Goal: Task Accomplishment & Management: Manage account settings

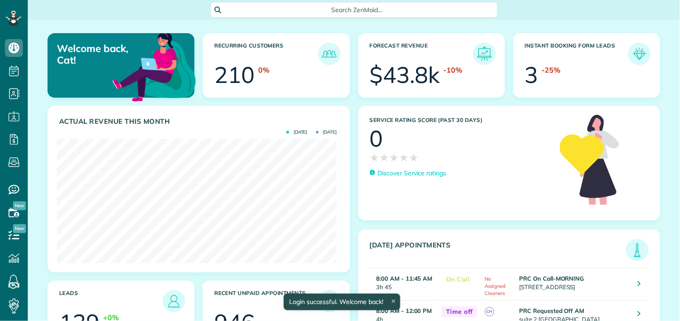
scroll to position [124, 280]
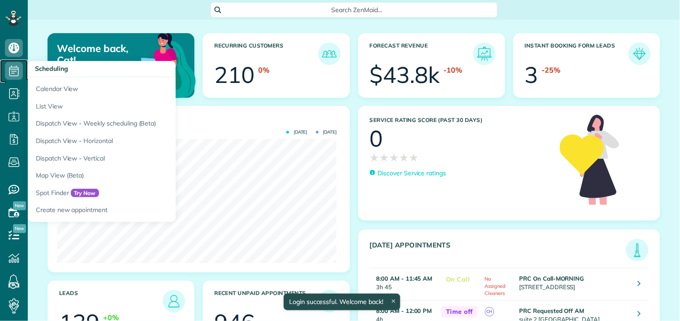
click at [15, 69] on icon at bounding box center [14, 71] width 18 height 18
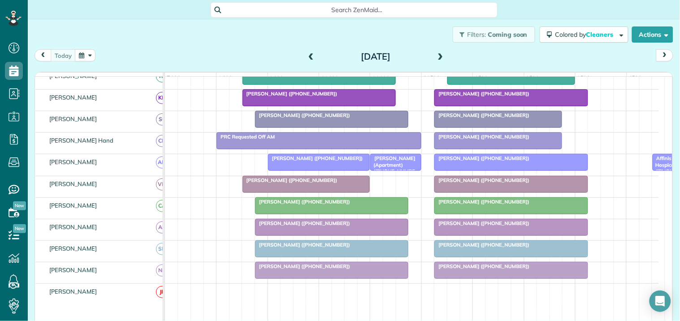
scroll to position [99, 0]
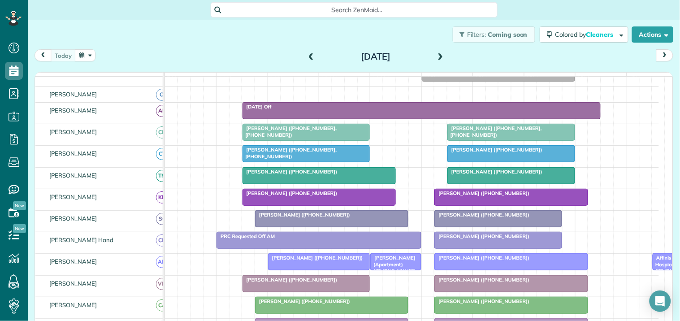
click at [435, 55] on span at bounding box center [440, 57] width 10 height 8
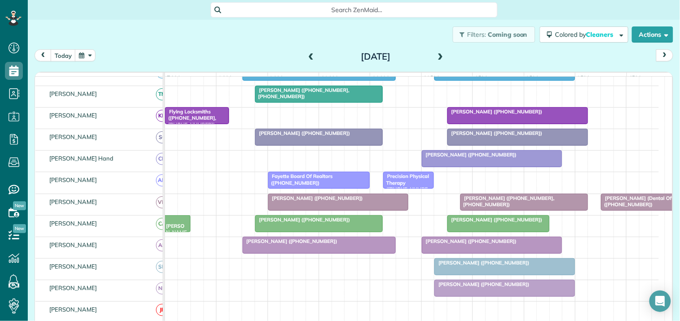
scroll to position [199, 0]
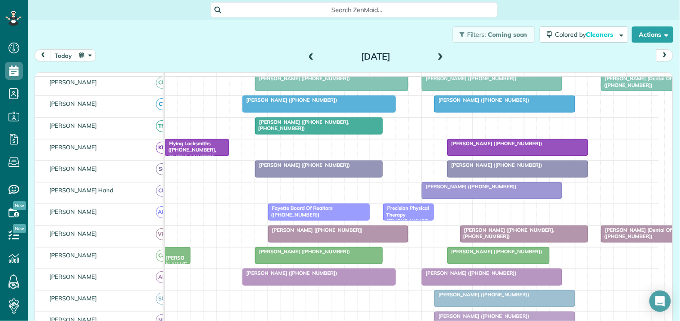
click at [437, 56] on span at bounding box center [440, 57] width 10 height 8
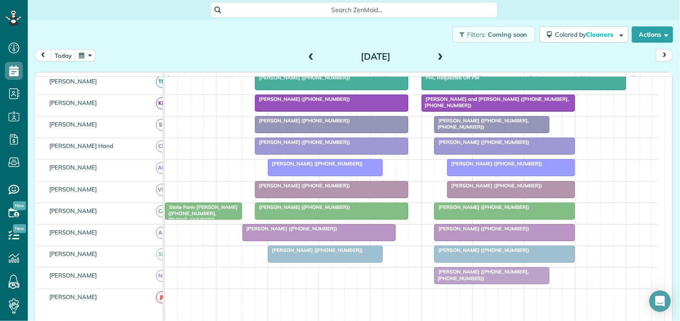
click at [435, 58] on span at bounding box center [440, 57] width 10 height 8
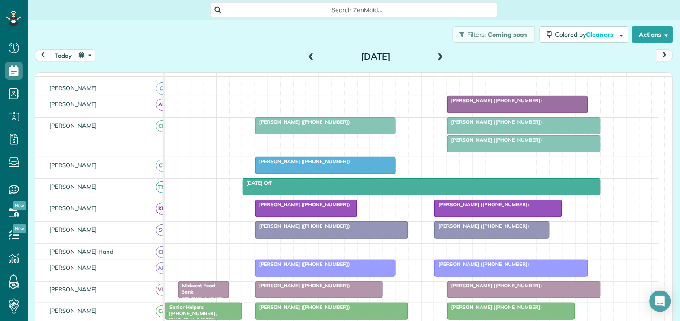
click at [507, 143] on div "Tracy Rowell (+14047025683)" at bounding box center [524, 140] width 148 height 6
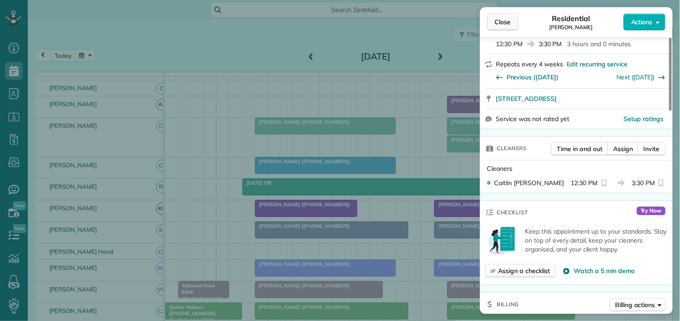
click at [507, 19] on span "Close" at bounding box center [503, 21] width 16 height 9
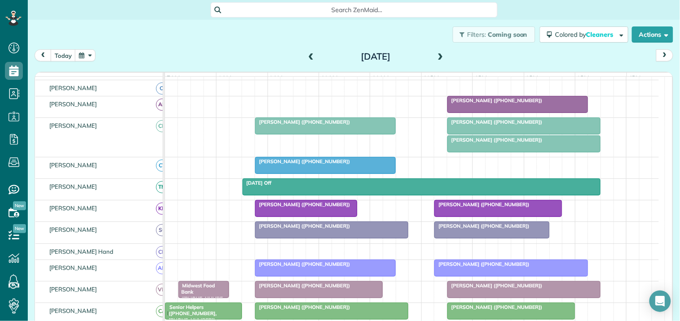
click at [87, 53] on button "button" at bounding box center [85, 55] width 21 height 12
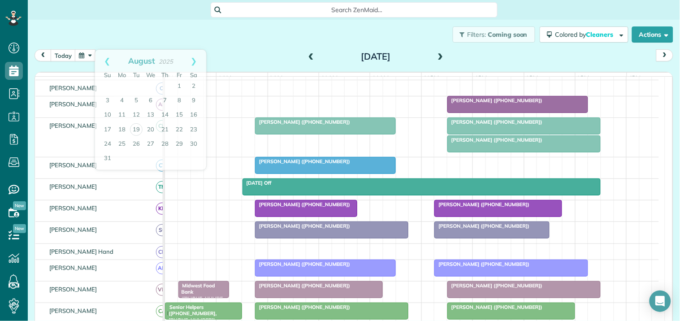
click at [268, 48] on div "Filters: Coming soon Colored by Cleaners Color by Cleaner Color by Team Color b…" at bounding box center [354, 35] width 652 height 30
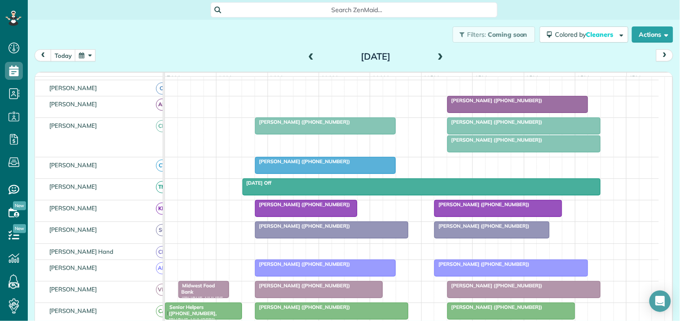
click at [521, 152] on div at bounding box center [524, 144] width 152 height 16
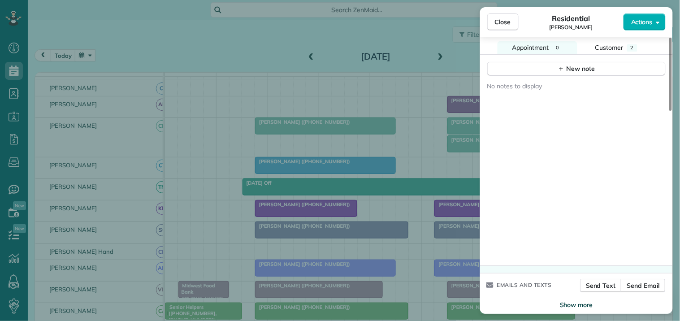
click at [580, 300] on span "Show more" at bounding box center [576, 304] width 33 height 9
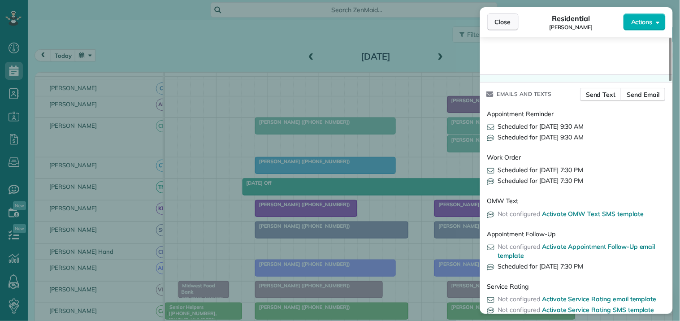
click at [505, 22] on span "Close" at bounding box center [503, 21] width 16 height 9
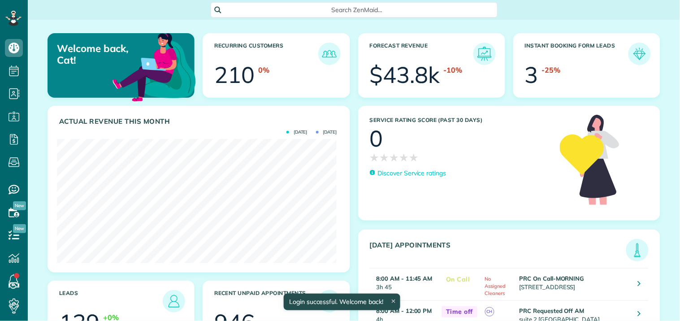
scroll to position [124, 280]
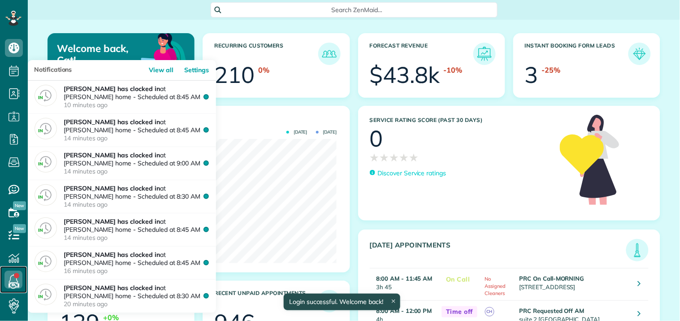
click at [11, 278] on icon at bounding box center [13, 280] width 18 height 18
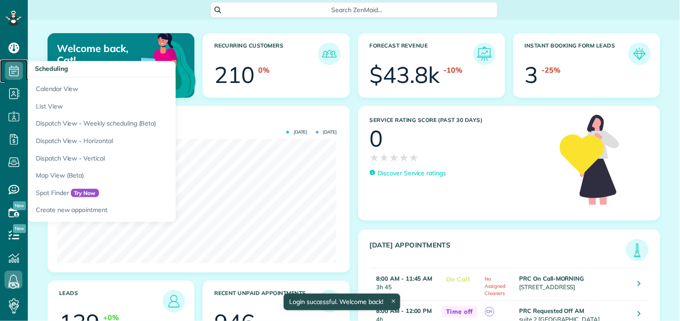
click at [14, 70] on icon at bounding box center [14, 71] width 18 height 18
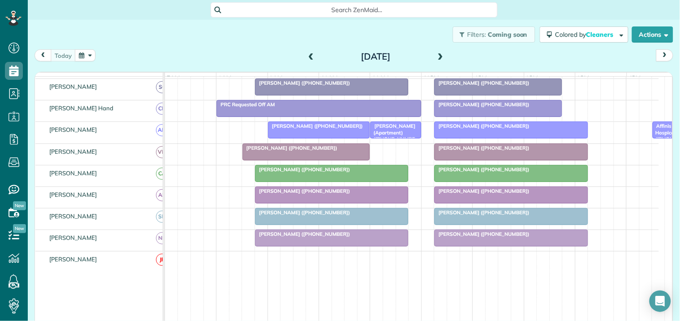
scroll to position [249, 0]
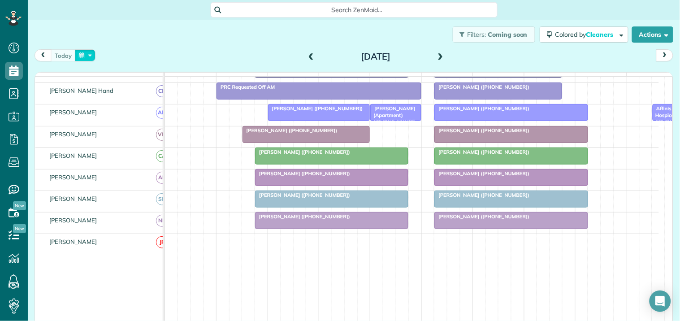
click at [83, 51] on button "button" at bounding box center [85, 55] width 21 height 12
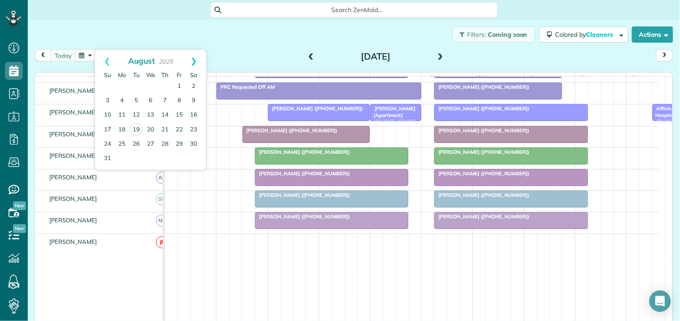
click at [196, 60] on link "Next" at bounding box center [193, 61] width 25 height 22
click at [122, 84] on link "1" at bounding box center [122, 86] width 14 height 14
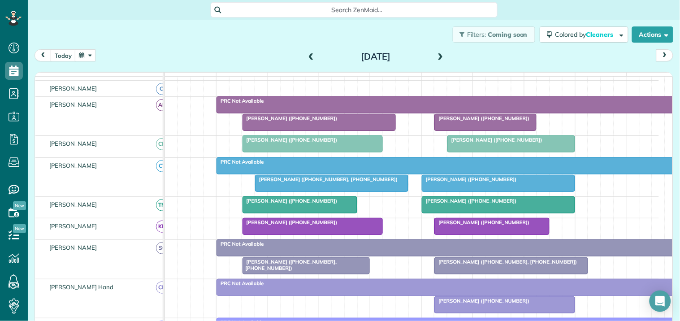
scroll to position [103, 0]
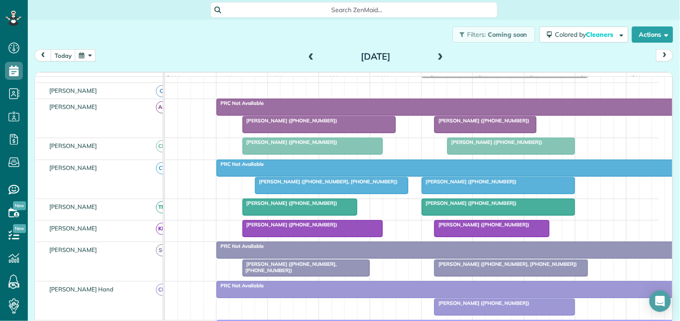
click at [383, 167] on div "PRC Not Available" at bounding box center [446, 164] width 455 height 6
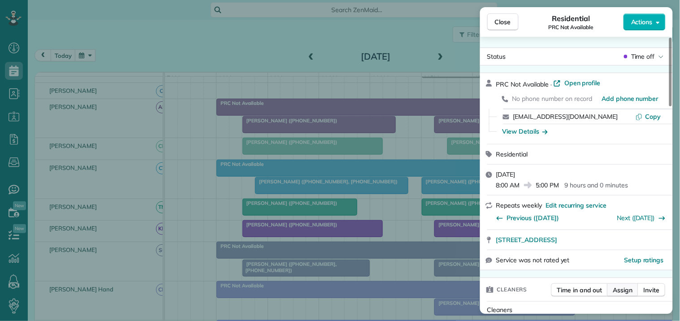
click at [623, 288] on span "Assign" at bounding box center [623, 289] width 20 height 9
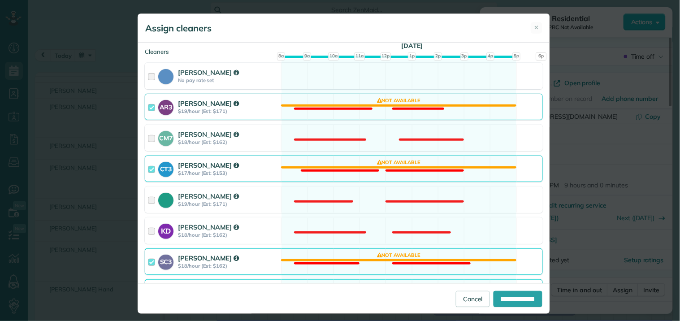
scroll to position [99, 0]
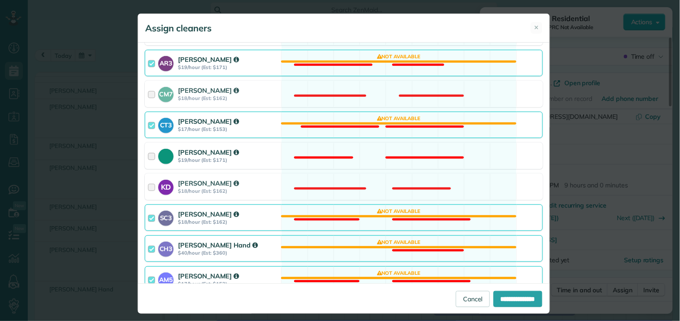
click at [368, 151] on div "Tamara Mitchell $19/hour (Est: $171) Not available" at bounding box center [344, 155] width 398 height 26
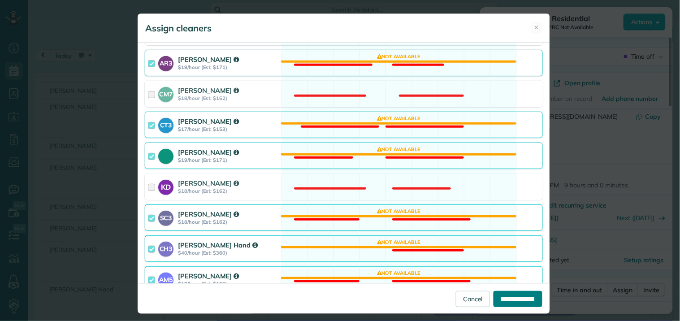
click at [504, 296] on input "**********" at bounding box center [517, 299] width 49 height 16
type input "**********"
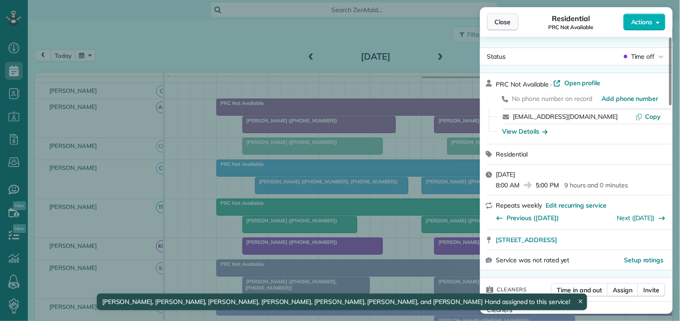
click at [502, 24] on span "Close" at bounding box center [503, 21] width 16 height 9
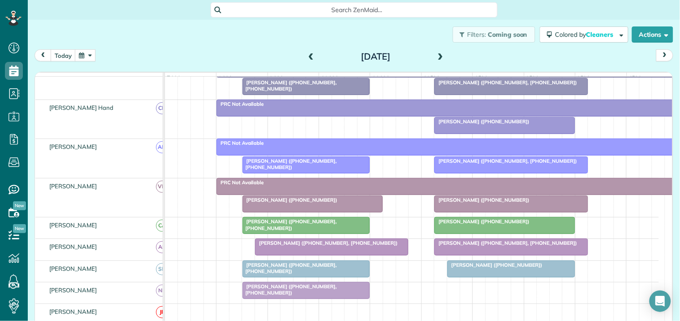
scroll to position [202, 0]
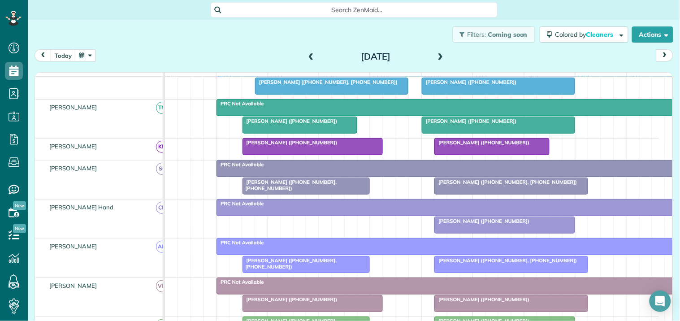
click at [84, 51] on button "button" at bounding box center [85, 55] width 21 height 12
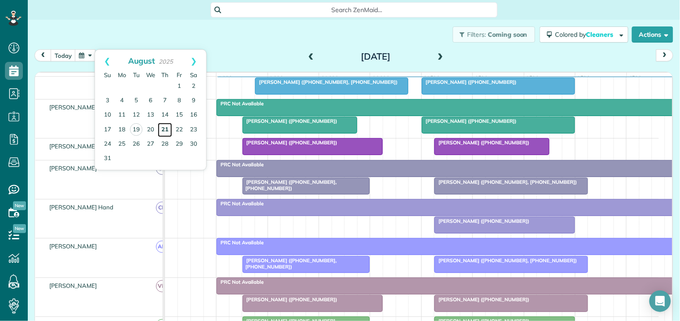
click at [166, 126] on link "21" at bounding box center [165, 130] width 14 height 14
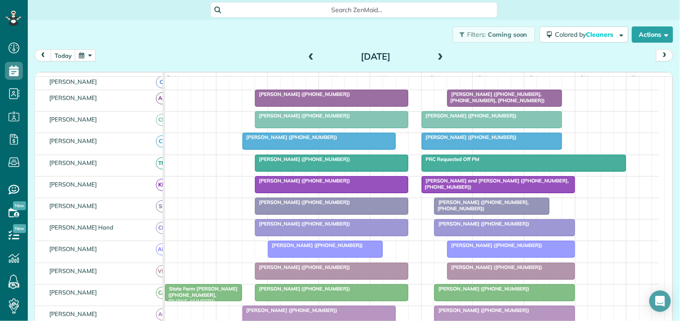
scroll to position [0, 0]
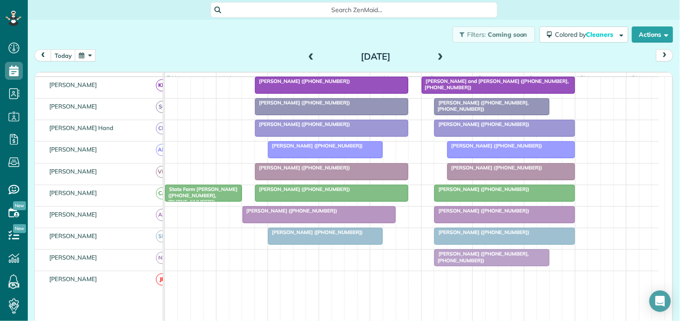
click at [435, 54] on span at bounding box center [440, 57] width 10 height 8
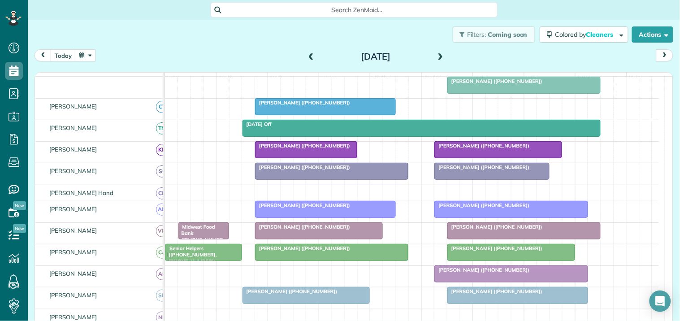
scroll to position [97, 0]
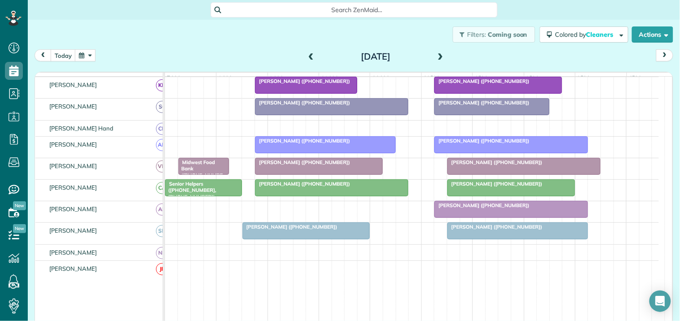
click at [78, 55] on button "button" at bounding box center [85, 55] width 21 height 12
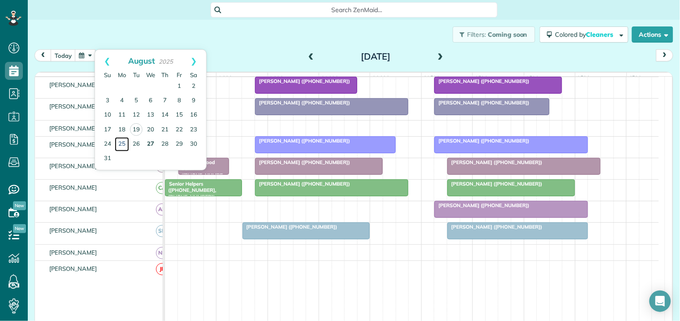
drag, startPoint x: 121, startPoint y: 142, endPoint x: 157, endPoint y: 141, distance: 35.4
click at [121, 142] on link "25" at bounding box center [122, 144] width 14 height 14
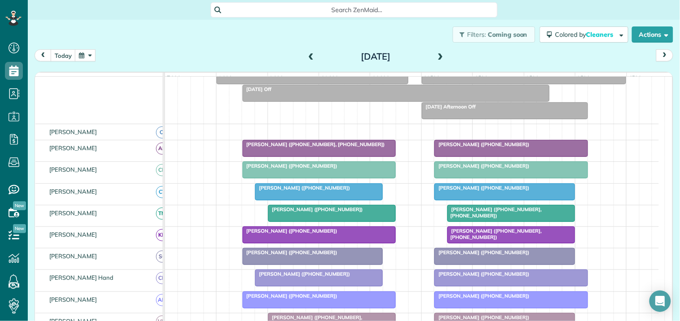
click at [437, 53] on span at bounding box center [440, 57] width 10 height 8
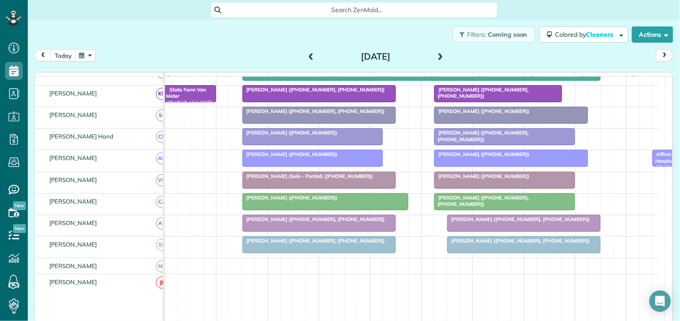
click at [437, 53] on span at bounding box center [440, 57] width 10 height 8
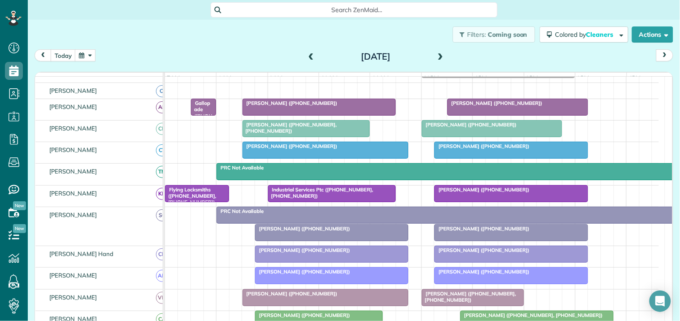
click at [435, 54] on span at bounding box center [440, 57] width 10 height 8
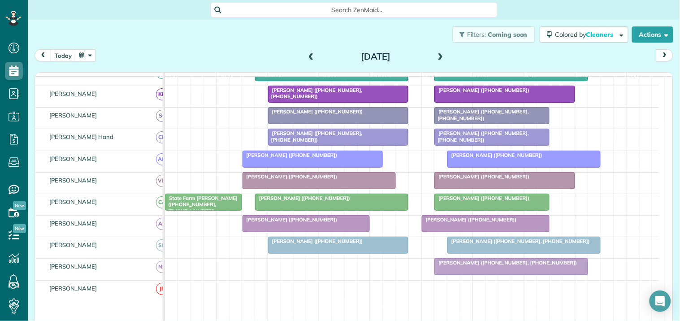
click at [439, 56] on span at bounding box center [440, 57] width 10 height 8
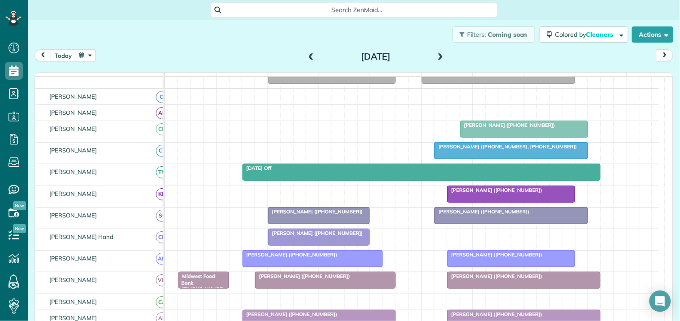
click at [93, 50] on button "button" at bounding box center [85, 55] width 21 height 12
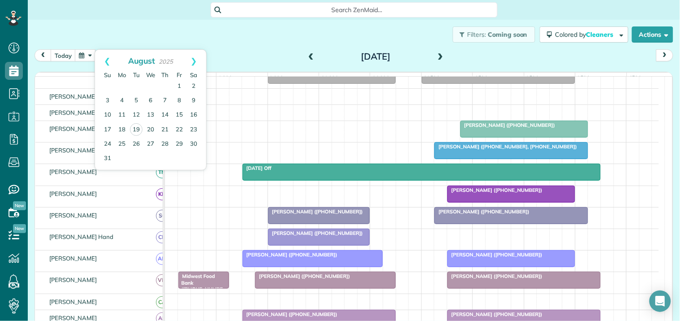
click at [271, 36] on div "Filters: Coming soon Colored by Cleaners Color by Cleaner Color by Team Color b…" at bounding box center [354, 35] width 652 height 30
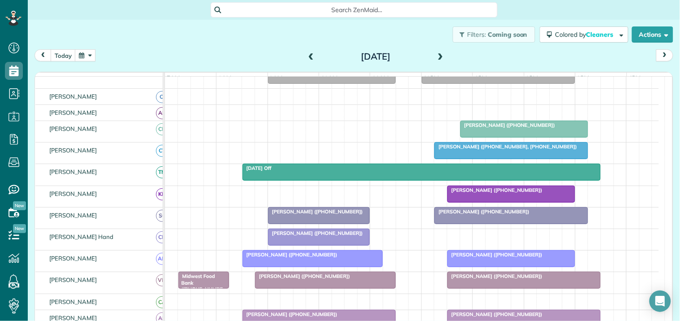
click at [88, 56] on button "button" at bounding box center [85, 55] width 21 height 12
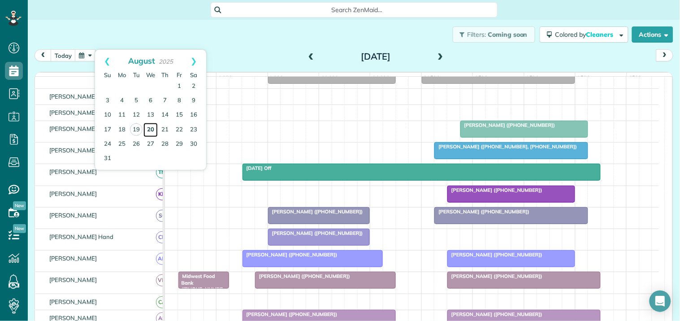
click at [151, 124] on link "20" at bounding box center [150, 130] width 14 height 14
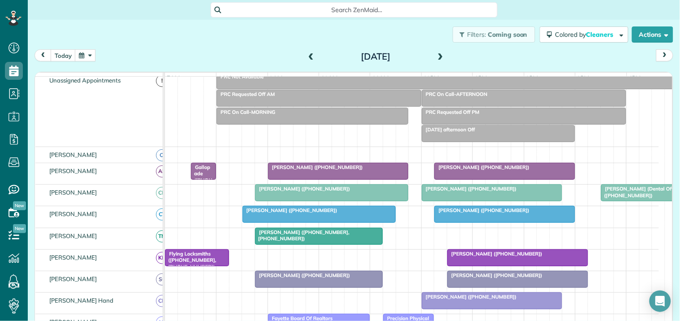
scroll to position [97, 0]
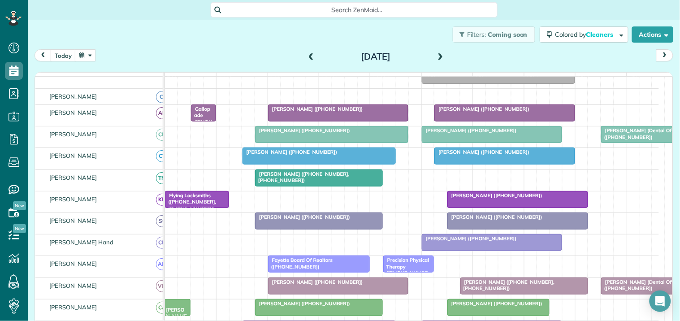
click at [437, 52] on span at bounding box center [440, 56] width 10 height 13
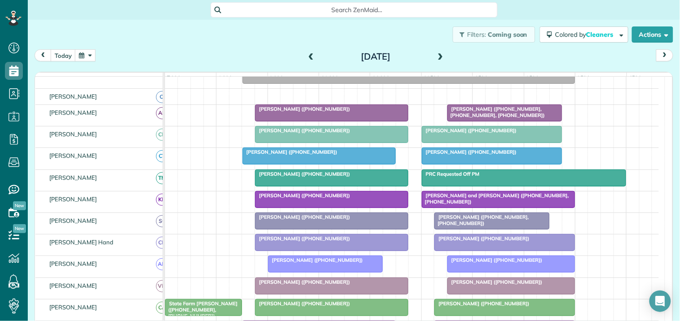
scroll to position [147, 0]
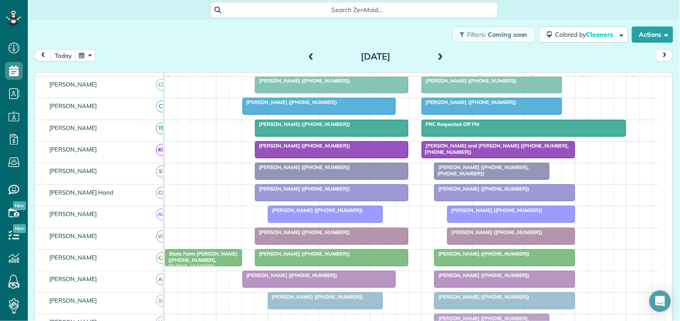
click at [435, 55] on span at bounding box center [440, 57] width 10 height 8
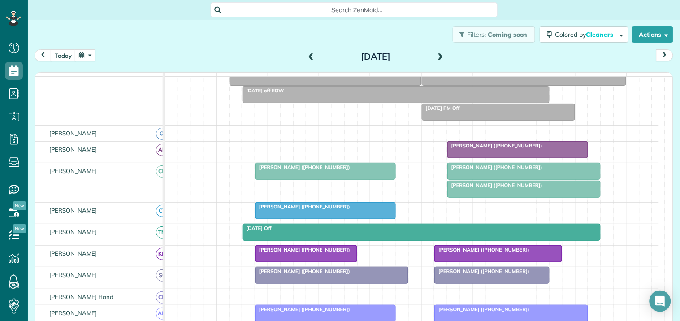
scroll to position [159, 0]
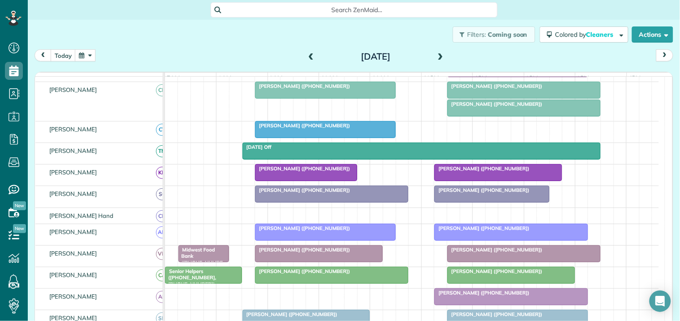
click at [258, 42] on div "Filters: Coming soon Colored by Cleaners Color by Cleaner Color by Team Color b…" at bounding box center [354, 35] width 652 height 30
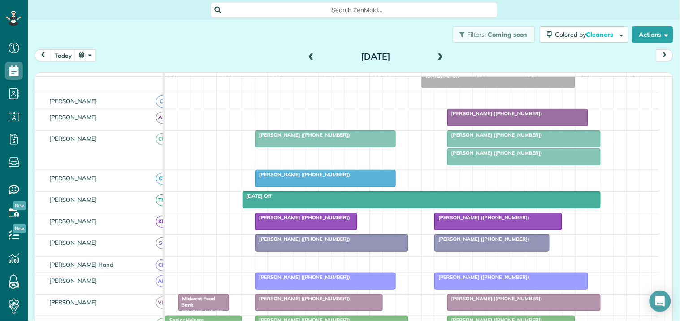
scroll to position [109, 0]
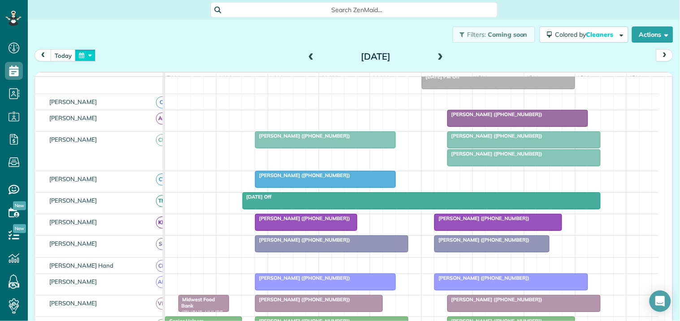
click at [88, 56] on button "button" at bounding box center [85, 55] width 21 height 12
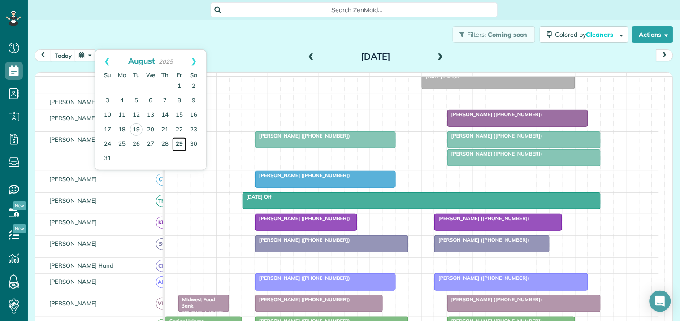
click at [179, 140] on link "29" at bounding box center [179, 144] width 14 height 14
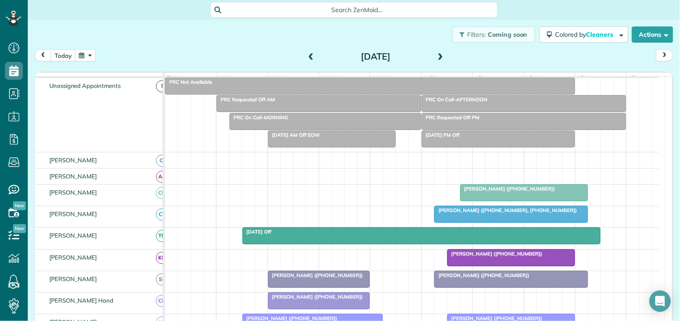
scroll to position [92, 0]
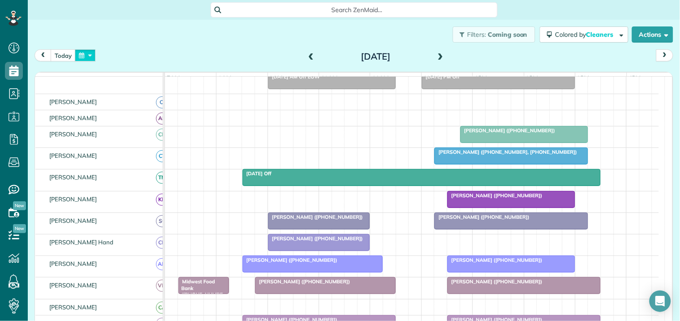
click at [90, 55] on button "button" at bounding box center [85, 55] width 21 height 12
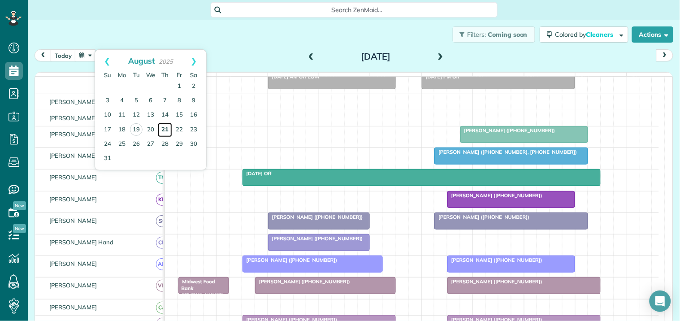
click at [166, 127] on link "21" at bounding box center [165, 130] width 14 height 14
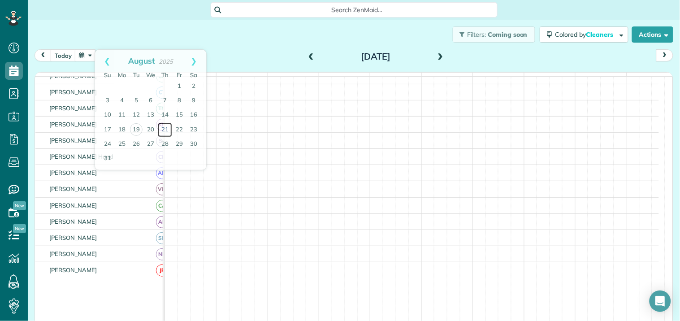
scroll to position [34, 0]
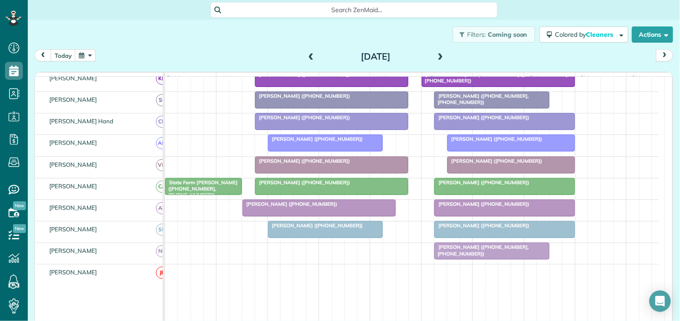
click at [502, 237] on div at bounding box center [505, 229] width 140 height 16
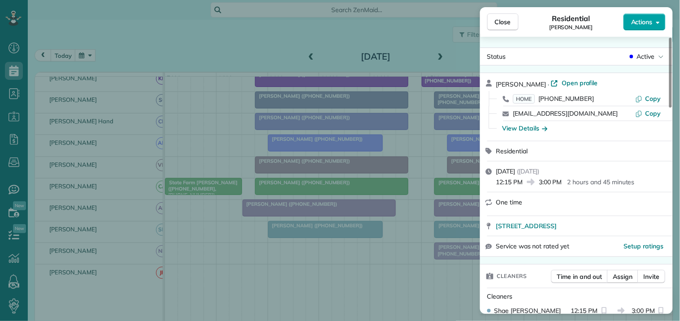
click at [644, 19] on span "Actions" at bounding box center [642, 21] width 22 height 9
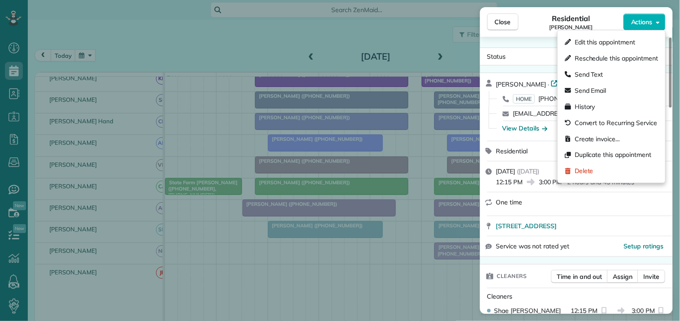
click at [590, 43] on span "Edit this appointment" at bounding box center [604, 42] width 60 height 9
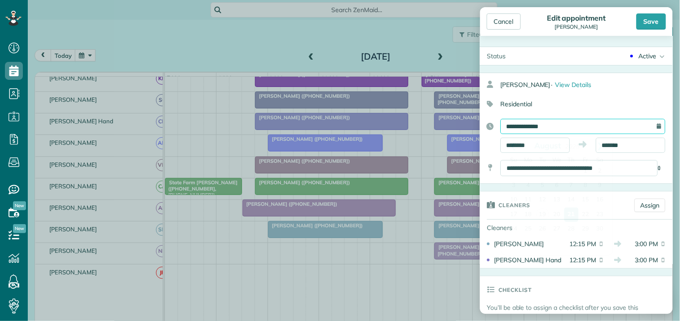
click at [541, 125] on input "**********" at bounding box center [582, 126] width 165 height 15
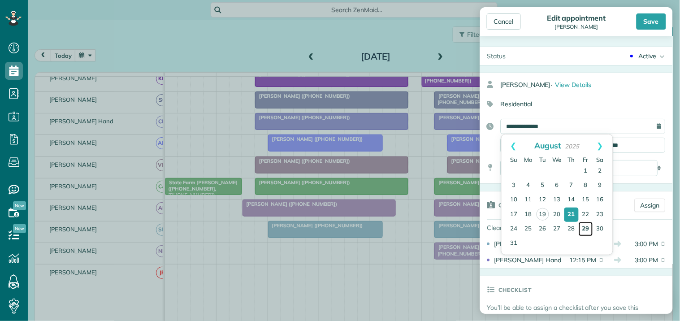
click at [585, 227] on link "29" at bounding box center [585, 229] width 14 height 14
type input "**********"
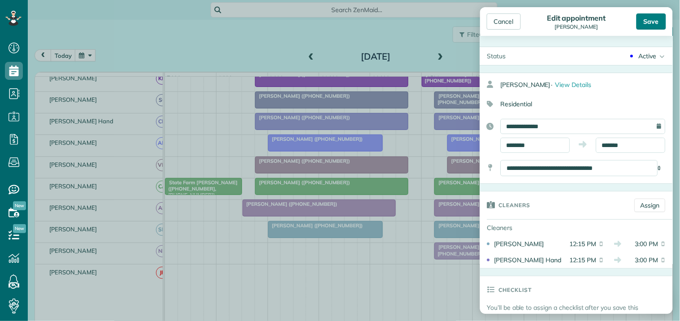
click at [652, 21] on div "Save" at bounding box center [651, 21] width 30 height 16
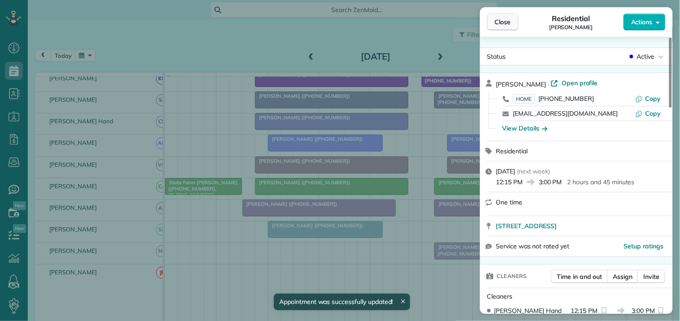
click at [507, 25] on span "Close" at bounding box center [503, 21] width 16 height 9
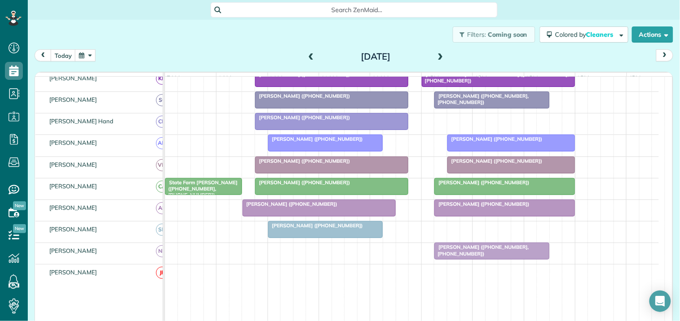
click at [88, 55] on button "button" at bounding box center [85, 55] width 21 height 12
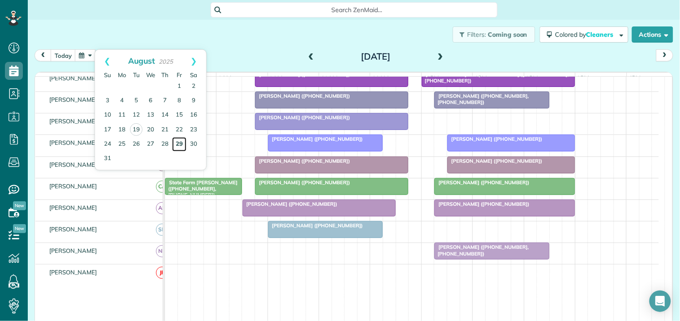
click at [180, 141] on link "29" at bounding box center [179, 144] width 14 height 14
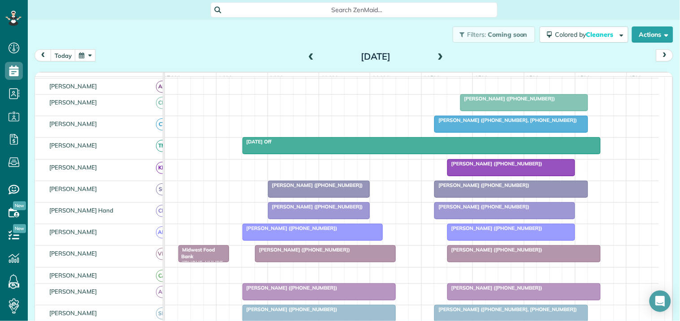
scroll to position [114, 0]
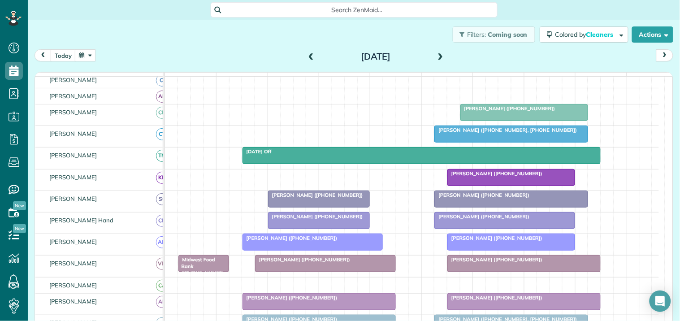
click at [484, 220] on div "Margaret Blake (+16788175573)" at bounding box center [504, 216] width 135 height 6
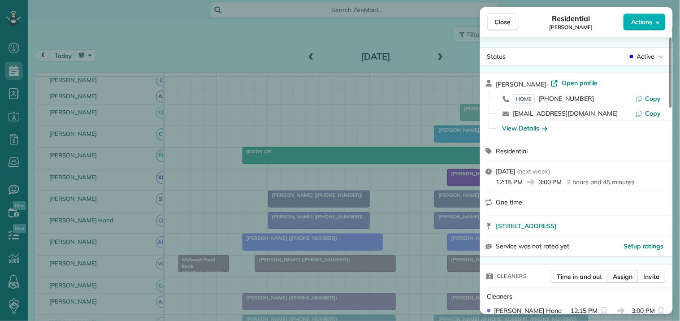
click at [629, 273] on span "Assign" at bounding box center [623, 276] width 20 height 9
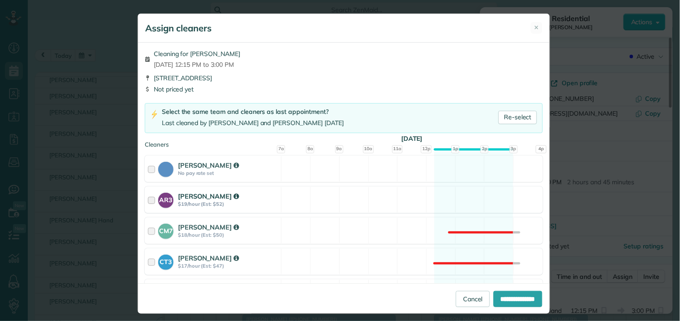
click at [453, 195] on div "AR3 Amy Reid $19/hour (Est: $52) Available" at bounding box center [344, 199] width 398 height 26
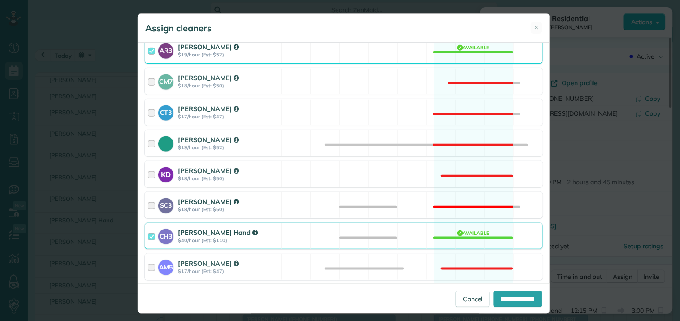
scroll to position [199, 0]
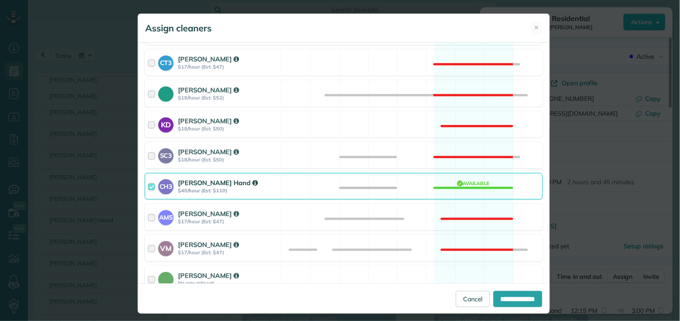
click at [465, 185] on div "CH3 Cortney Hand $40/hour (Est: $110) Available" at bounding box center [344, 186] width 398 height 26
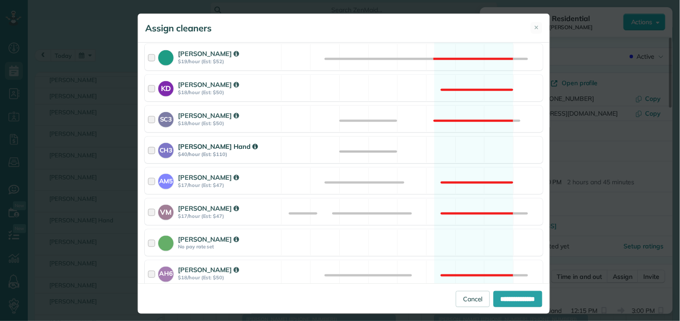
scroll to position [249, 0]
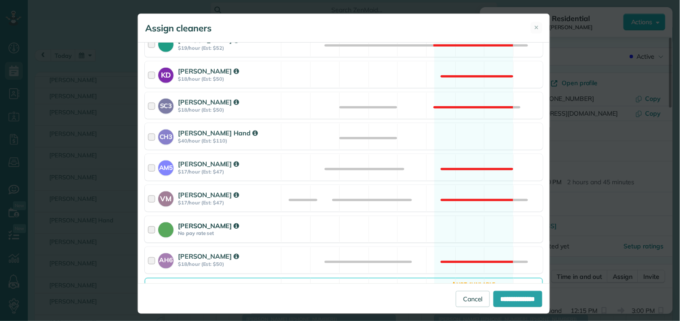
click at [463, 229] on div "Catherine Altman No pay rate set Available" at bounding box center [344, 229] width 398 height 26
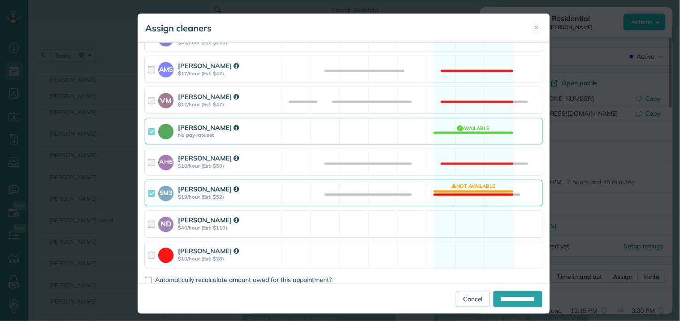
scroll to position [354, 0]
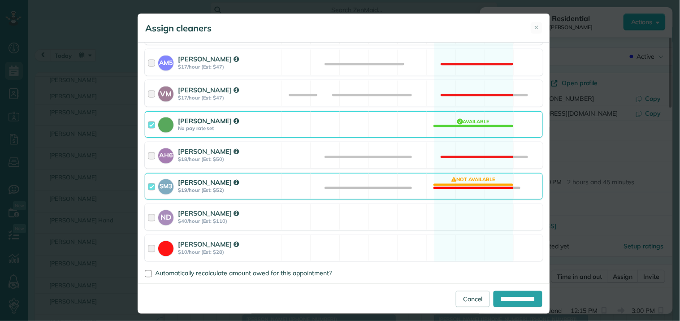
click at [469, 186] on div "SM3 Shae Morris $19/hour (Est: $52) Not available" at bounding box center [344, 186] width 398 height 26
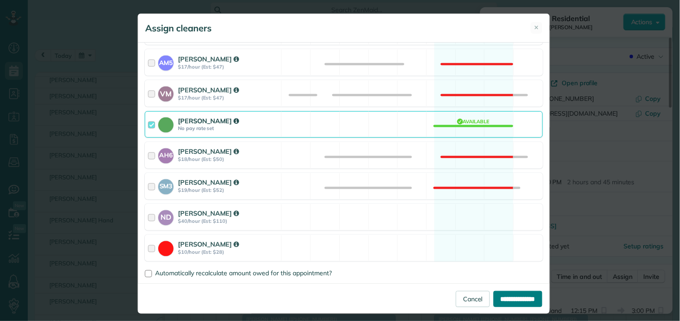
click at [504, 301] on input "**********" at bounding box center [517, 299] width 49 height 16
type input "**********"
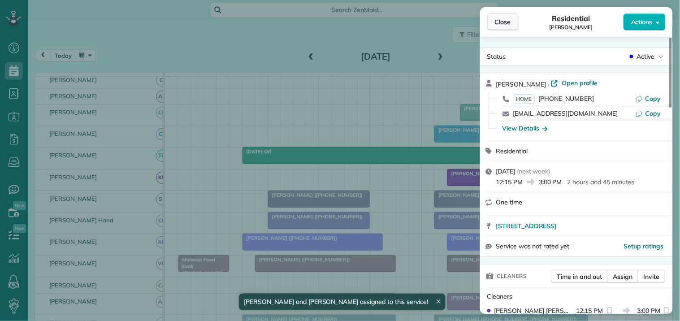
click at [507, 21] on span "Close" at bounding box center [503, 21] width 16 height 9
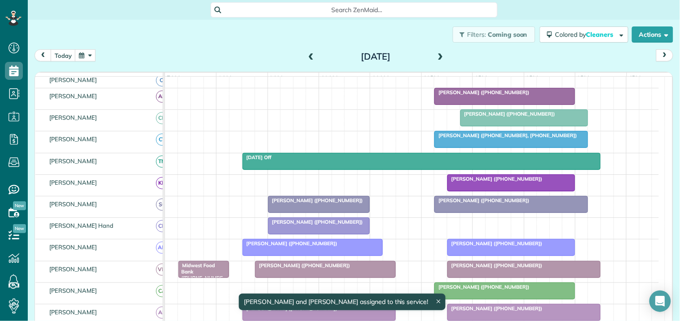
click at [93, 52] on button "button" at bounding box center [85, 55] width 21 height 12
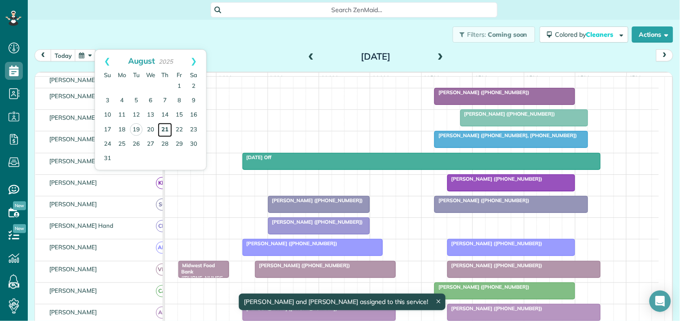
click at [162, 128] on link "21" at bounding box center [165, 130] width 14 height 14
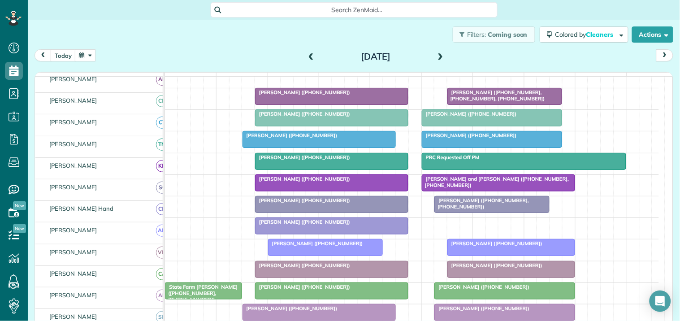
scroll to position [114, 0]
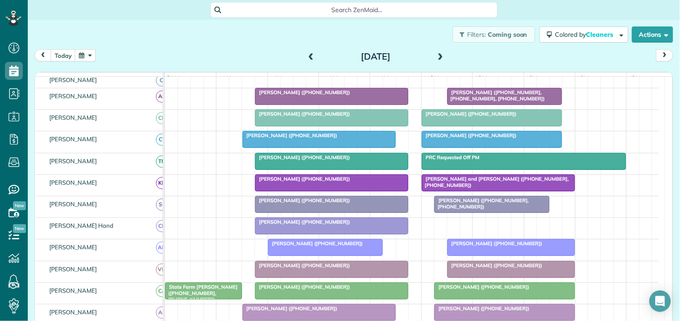
click at [159, 26] on div "Filters: Coming soon Colored by Cleaners Color by Cleaner Color by Team Color b…" at bounding box center [354, 35] width 652 height 30
click at [238, 27] on div "Filters: Coming soon Colored by Cleaners Color by Cleaner Color by Team Color b…" at bounding box center [354, 35] width 652 height 30
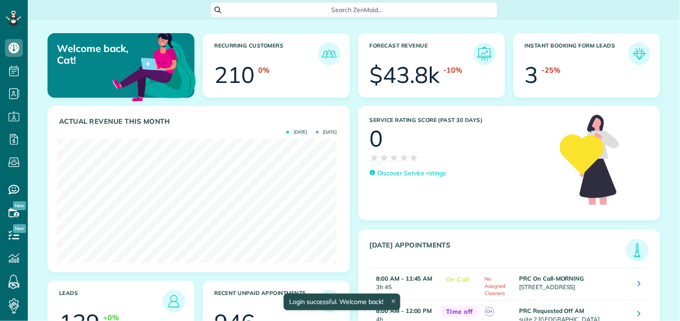
scroll to position [124, 280]
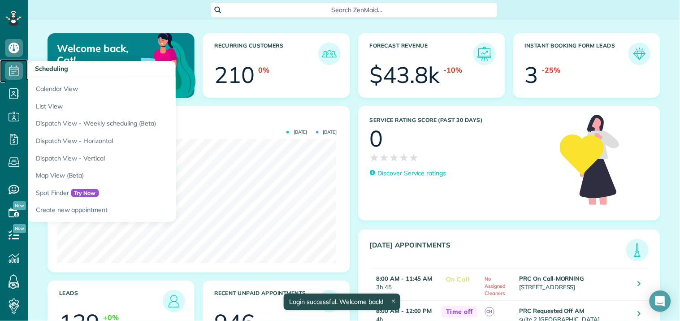
click at [16, 67] on use at bounding box center [13, 70] width 9 height 11
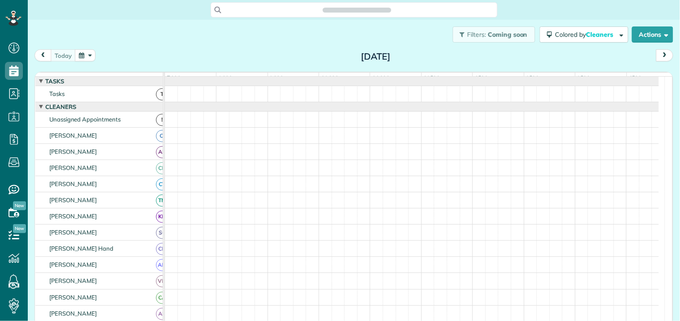
scroll to position [4, 4]
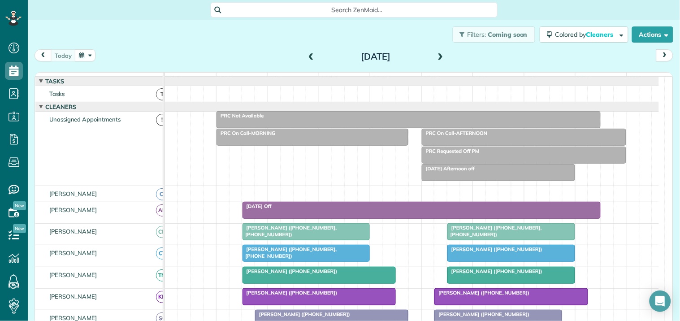
click at [87, 56] on button "button" at bounding box center [85, 55] width 21 height 12
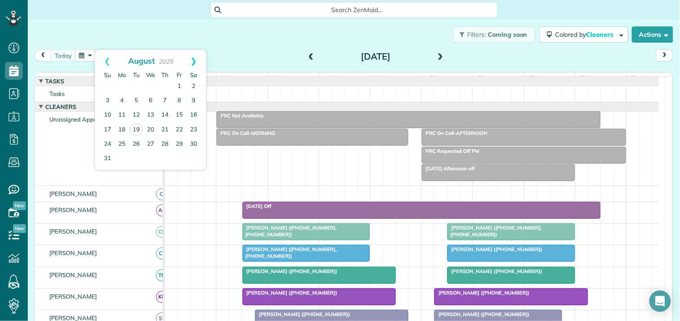
click at [192, 59] on link "Next" at bounding box center [193, 61] width 25 height 22
click at [122, 86] on link "1" at bounding box center [122, 86] width 14 height 14
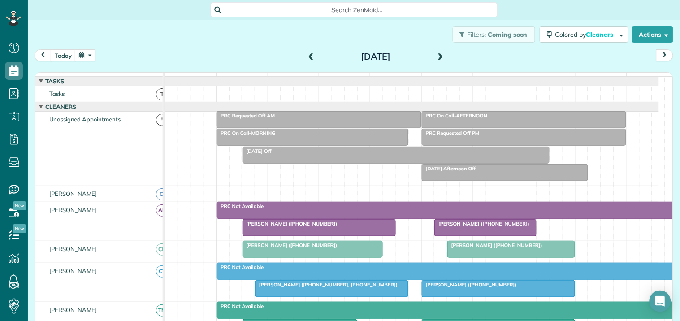
click at [383, 209] on div "PRC Not Available" at bounding box center [446, 206] width 455 height 6
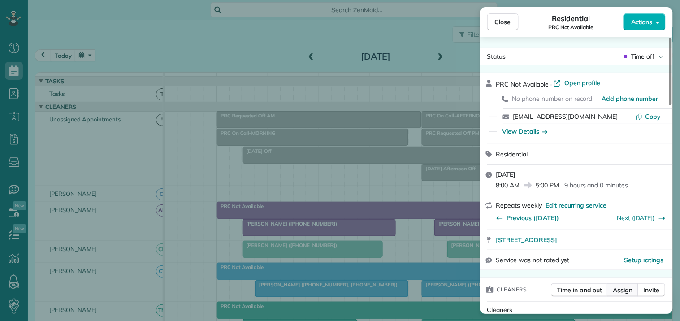
click at [625, 293] on span "Assign" at bounding box center [623, 289] width 20 height 9
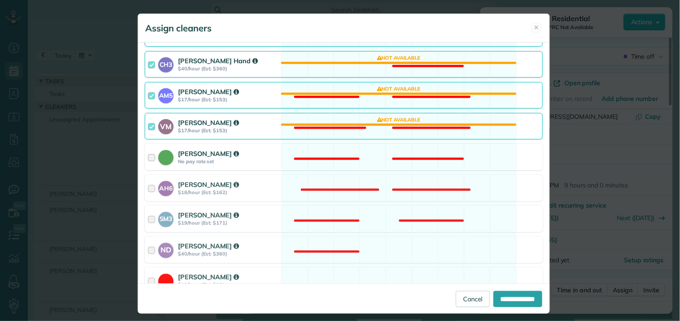
scroll to position [298, 0]
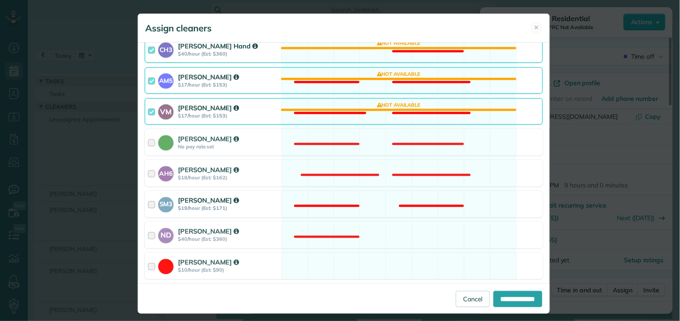
click at [372, 203] on div "SM3 [PERSON_NAME] $19/hour (Est: $171) Not available" at bounding box center [344, 204] width 398 height 26
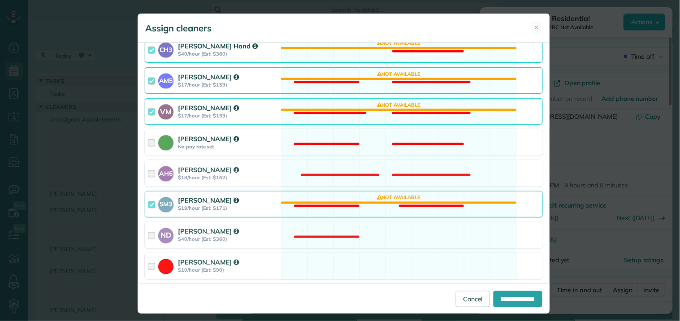
click at [368, 138] on div "[PERSON_NAME] No pay rate set Not available" at bounding box center [344, 142] width 398 height 26
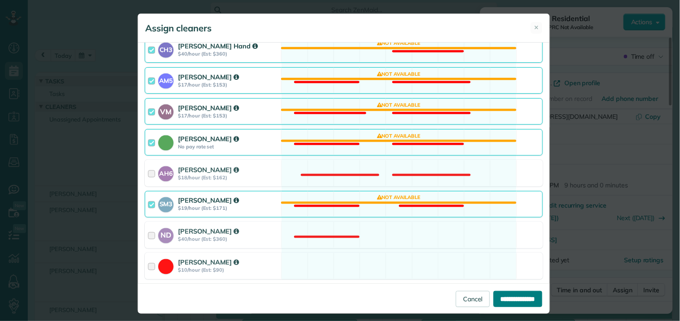
click at [505, 294] on input "**********" at bounding box center [517, 299] width 49 height 16
type input "**********"
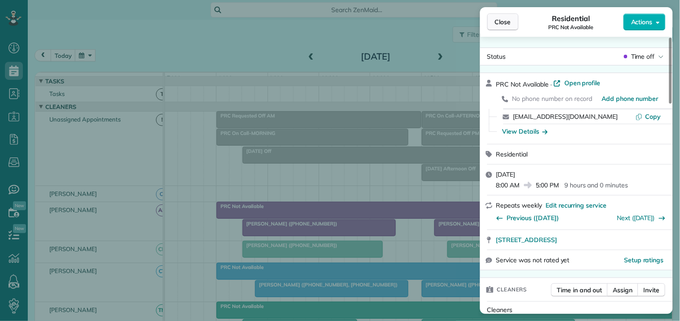
click at [504, 21] on span "Close" at bounding box center [503, 21] width 16 height 9
